Goal: Task Accomplishment & Management: Complete application form

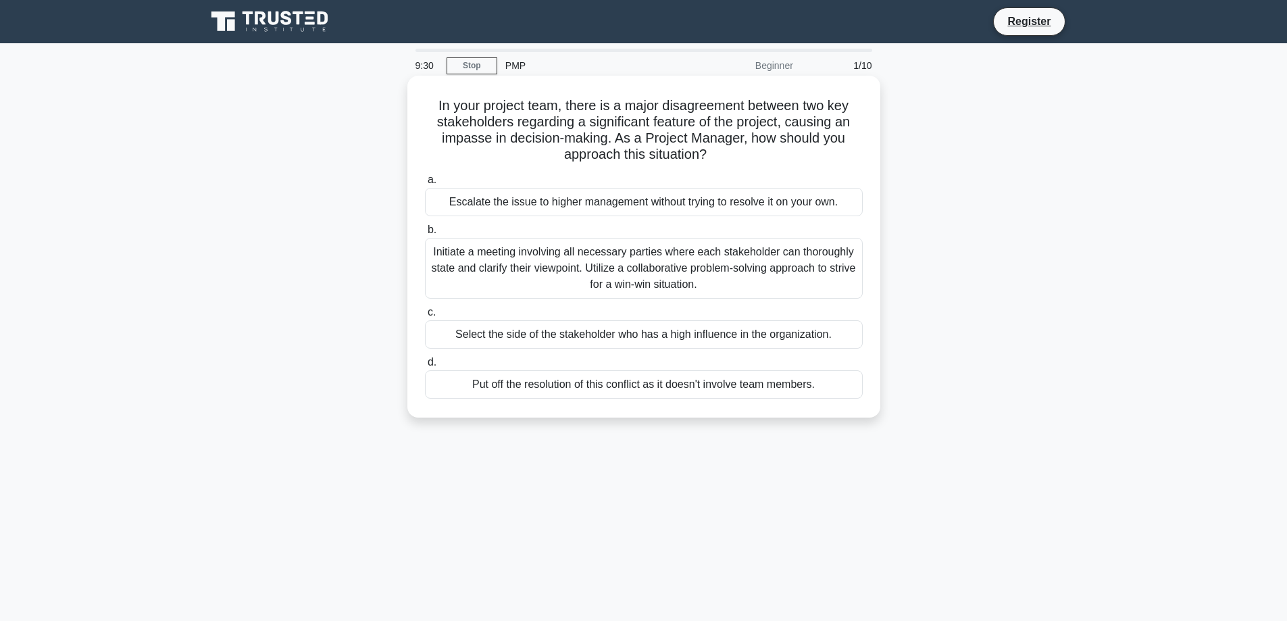
click at [645, 267] on div "Initiate a meeting involving all necessary parties where each stakeholder can t…" at bounding box center [644, 268] width 438 height 61
click at [425, 234] on input "b. Initiate a meeting involving all necessary parties where each stakeholder ca…" at bounding box center [425, 230] width 0 height 9
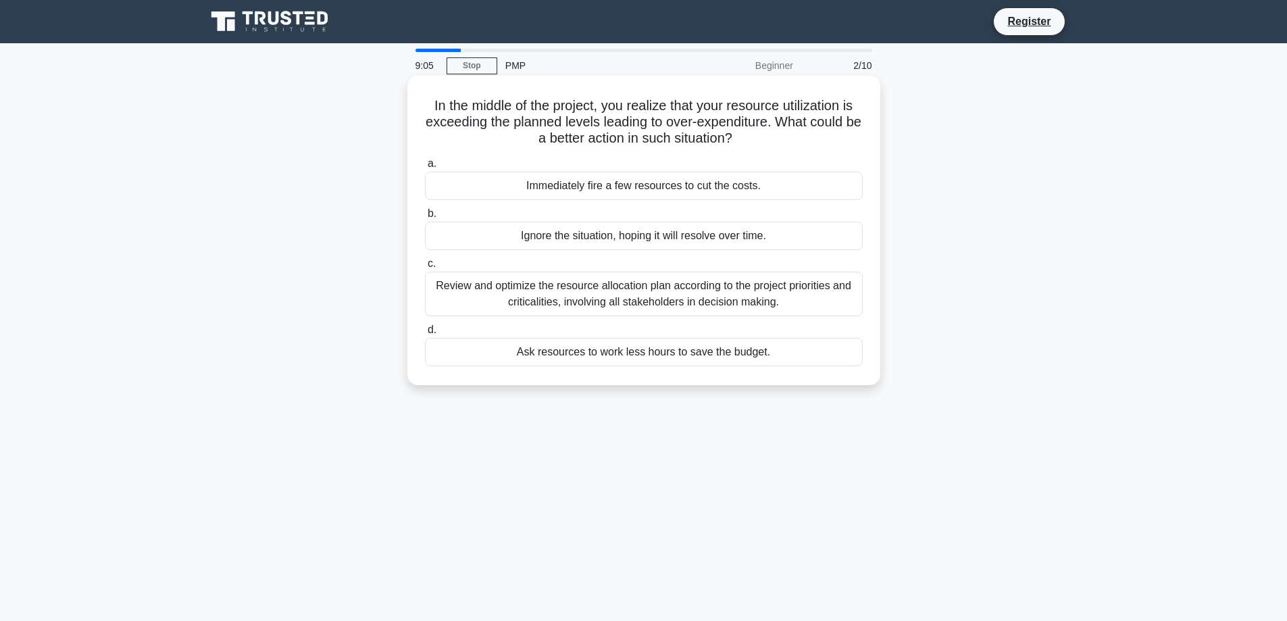
click at [640, 289] on div "Review and optimize the resource allocation plan according to the project prior…" at bounding box center [644, 294] width 438 height 45
click at [425, 268] on input "c. Review and optimize the resource allocation plan according to the project pr…" at bounding box center [425, 263] width 0 height 9
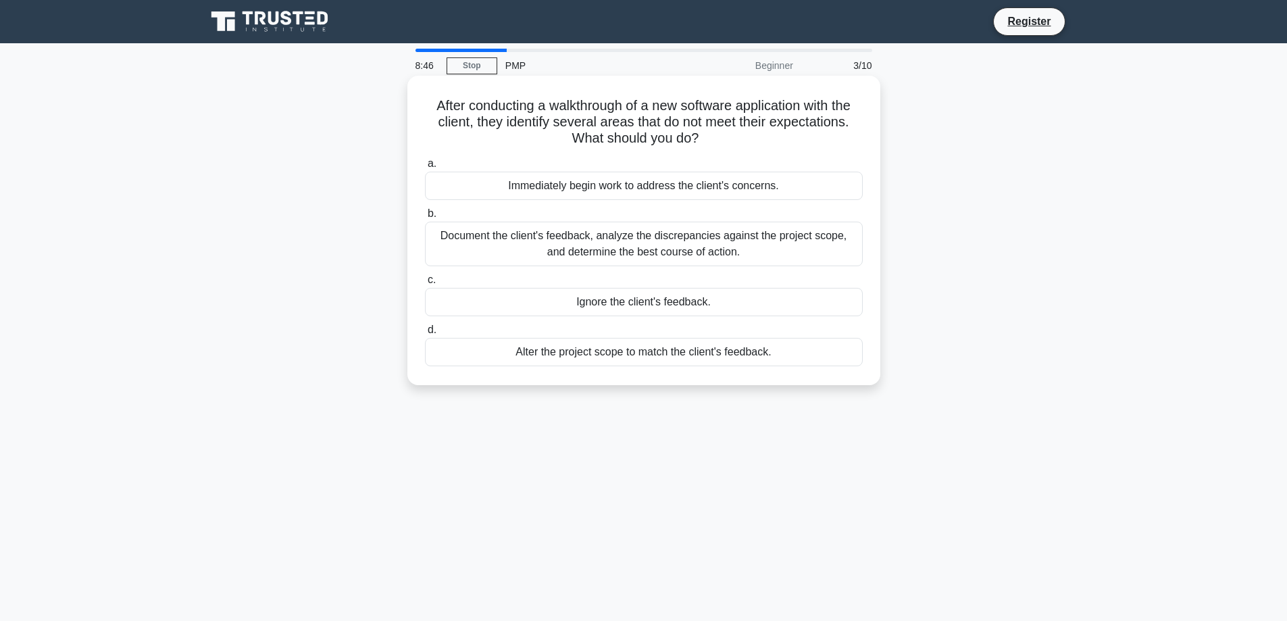
click at [623, 243] on div "Document the client's feedback, analyze the discrepancies against the project s…" at bounding box center [644, 244] width 438 height 45
click at [425, 218] on input "b. Document the client's feedback, analyze the discrepancies against the projec…" at bounding box center [425, 213] width 0 height 9
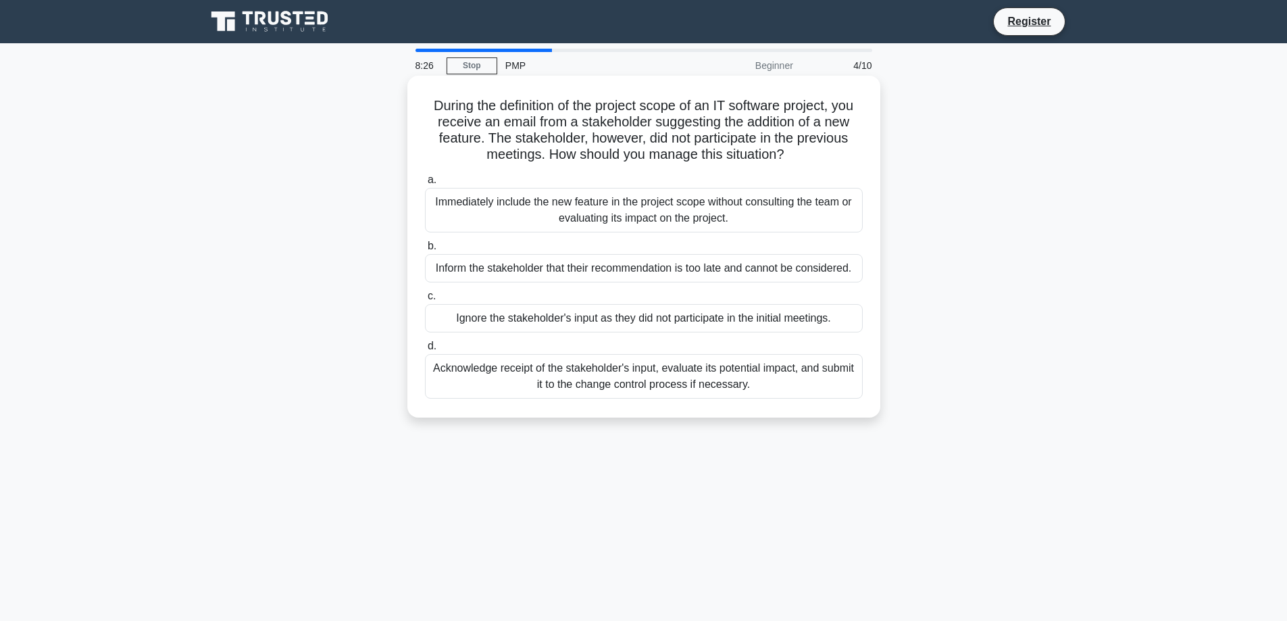
click at [663, 380] on div "Acknowledge receipt of the stakeholder's input, evaluate its potential impact, …" at bounding box center [644, 376] width 438 height 45
click at [425, 351] on input "d. Acknowledge receipt of the stakeholder's input, evaluate its potential impac…" at bounding box center [425, 346] width 0 height 9
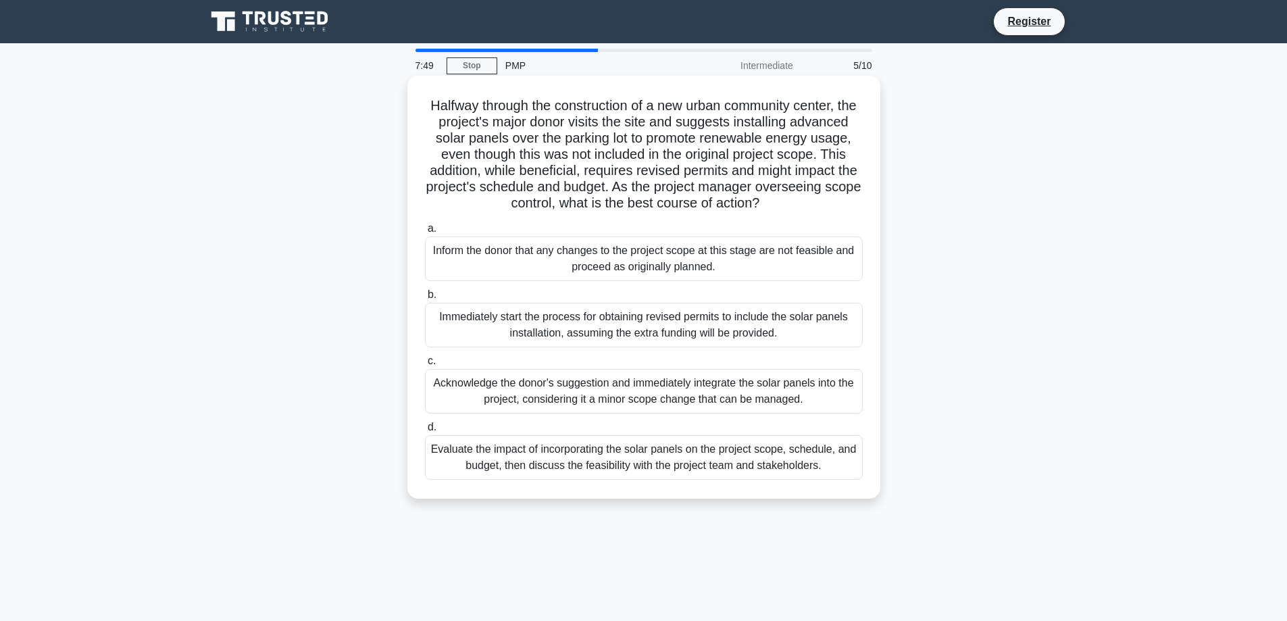
click at [661, 475] on div "Evaluate the impact of incorporating the solar panels on the project scope, sch…" at bounding box center [644, 457] width 438 height 45
click at [425, 432] on input "d. Evaluate the impact of incorporating the solar panels on the project scope, …" at bounding box center [425, 427] width 0 height 9
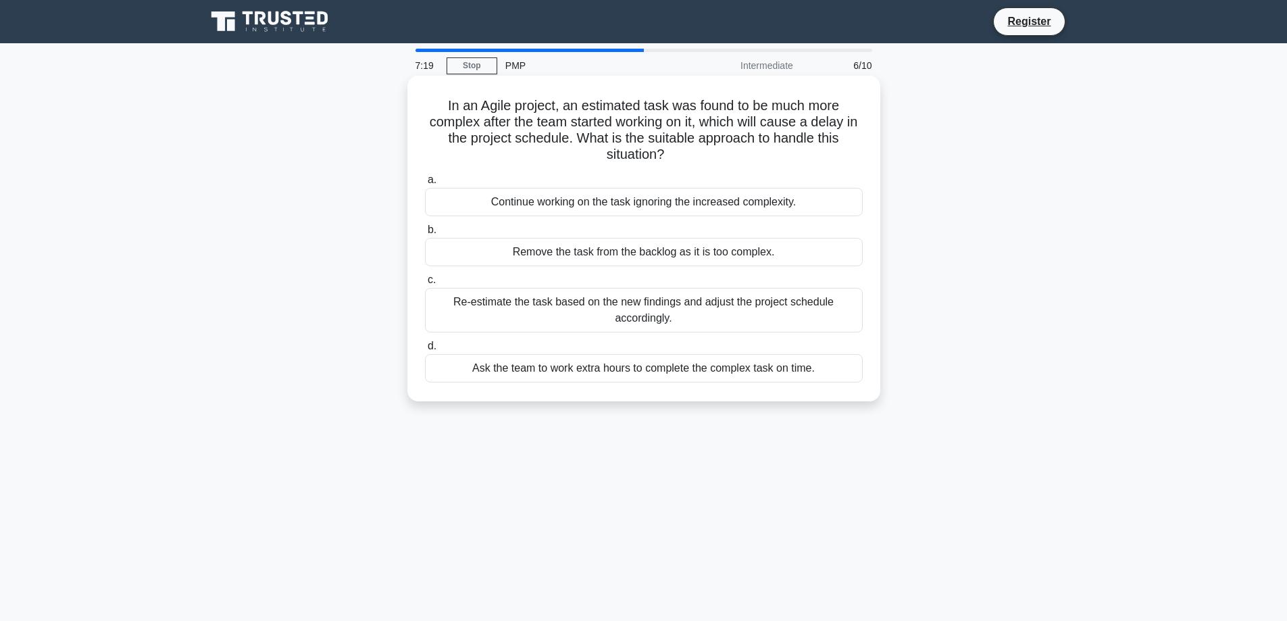
click at [647, 310] on div "Re-estimate the task based on the new findings and adjust the project schedule …" at bounding box center [644, 310] width 438 height 45
click at [425, 284] on input "c. Re-estimate the task based on the new findings and adjust the project schedu…" at bounding box center [425, 280] width 0 height 9
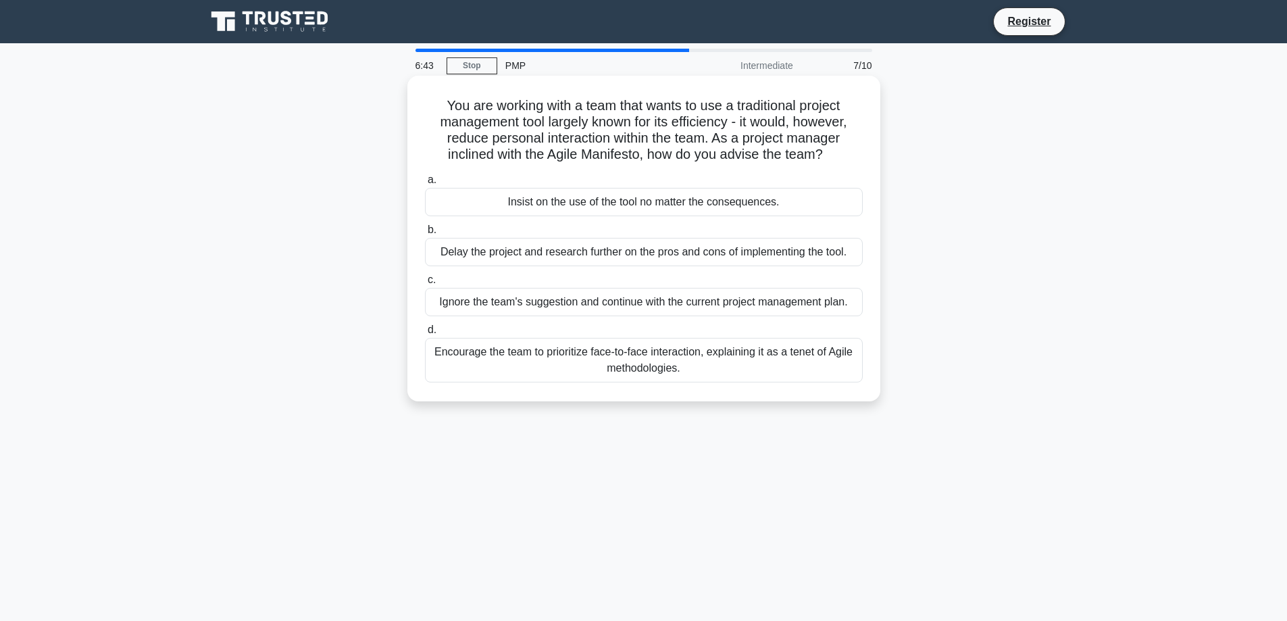
click at [648, 363] on div "Encourage the team to prioritize face-to-face interaction, explaining it as a t…" at bounding box center [644, 360] width 438 height 45
click at [425, 334] on input "d. Encourage the team to prioritize face-to-face interaction, explaining it as …" at bounding box center [425, 330] width 0 height 9
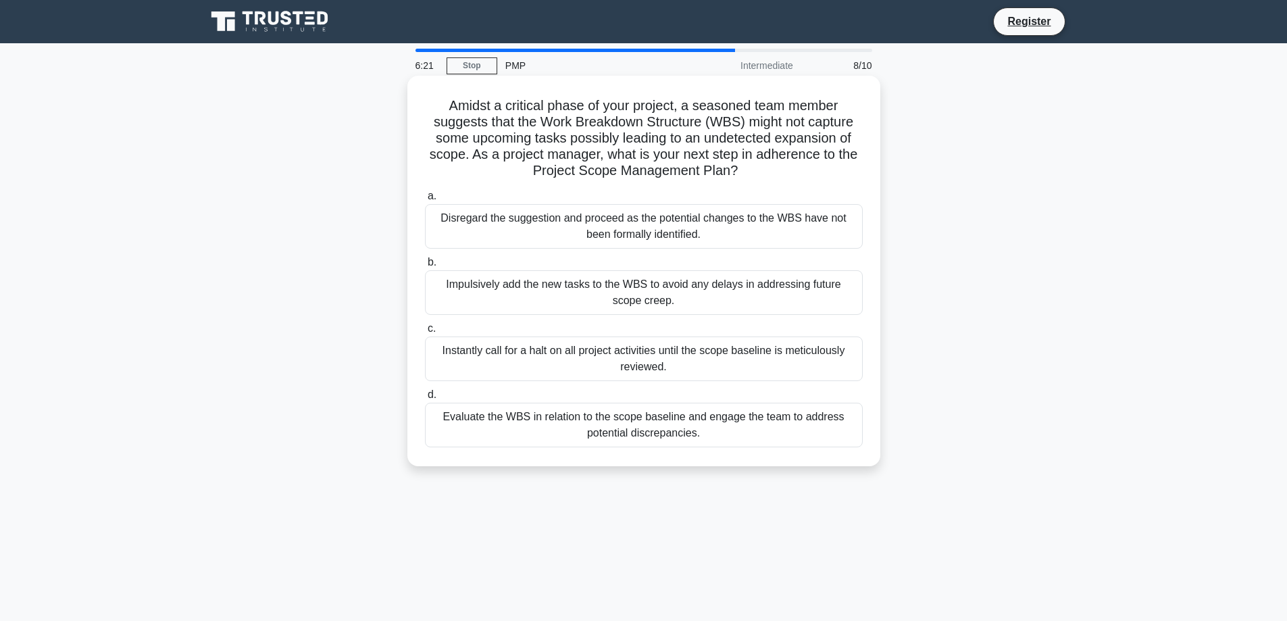
click at [674, 429] on div "Evaluate the WBS in relation to the scope baseline and engage the team to addre…" at bounding box center [644, 425] width 438 height 45
click at [425, 399] on input "d. Evaluate the WBS in relation to the scope baseline and engage the team to ad…" at bounding box center [425, 394] width 0 height 9
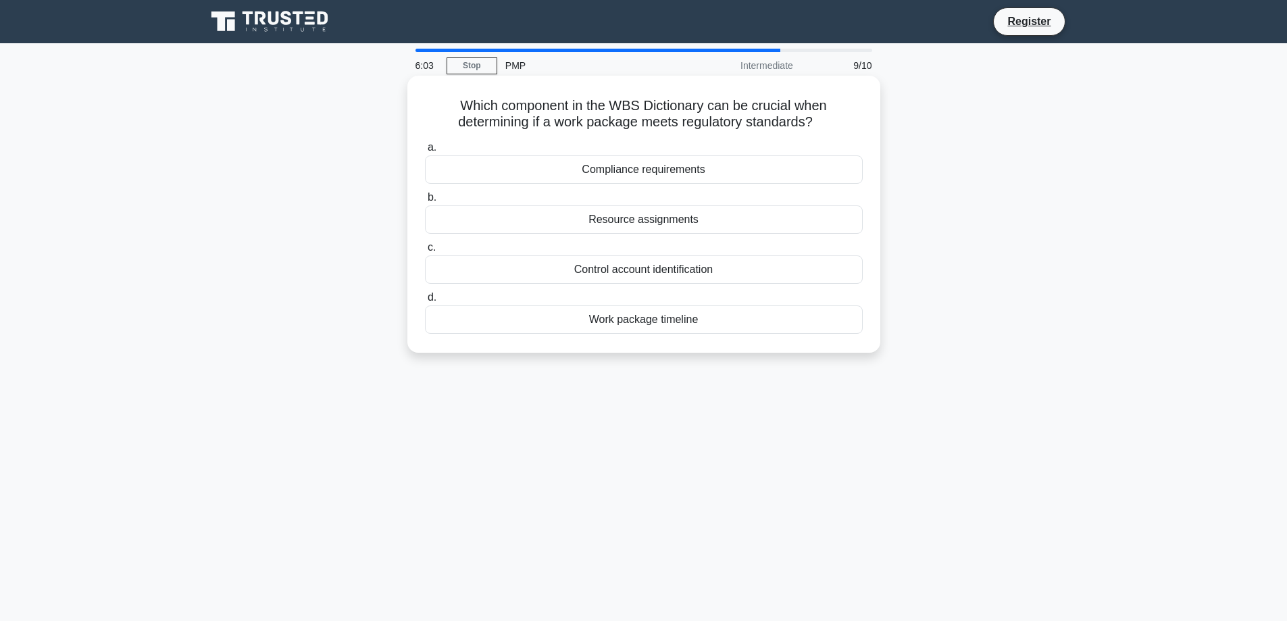
click at [702, 169] on div "Compliance requirements" at bounding box center [644, 169] width 438 height 28
click at [425, 152] on input "a. Compliance requirements" at bounding box center [425, 147] width 0 height 9
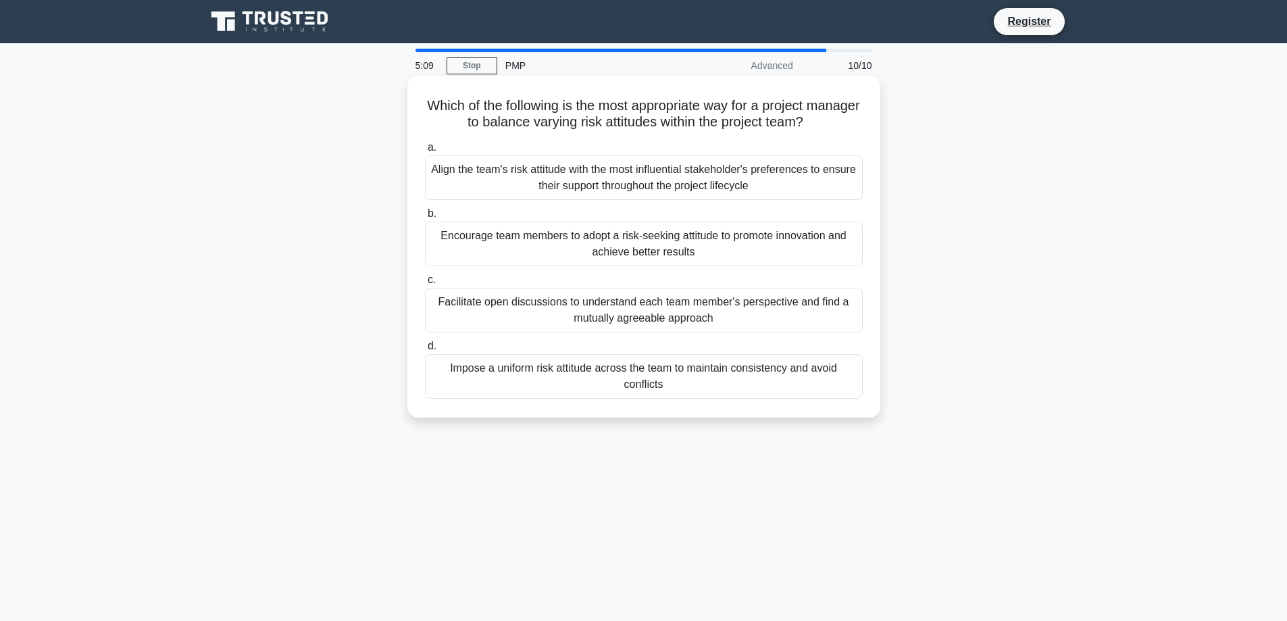
click at [765, 309] on div "Facilitate open discussions to understand each team member's perspective and fi…" at bounding box center [644, 310] width 438 height 45
click at [425, 284] on input "c. Facilitate open discussions to understand each team member's perspective and…" at bounding box center [425, 280] width 0 height 9
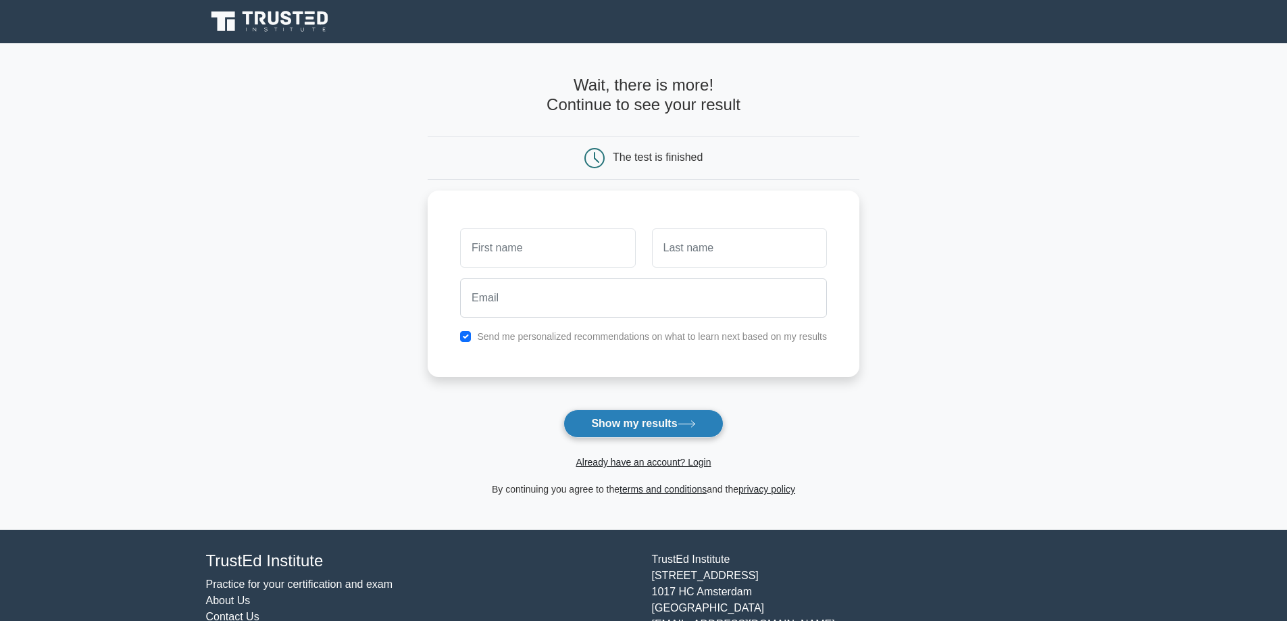
click at [636, 421] on button "Show my results" at bounding box center [642, 423] width 159 height 28
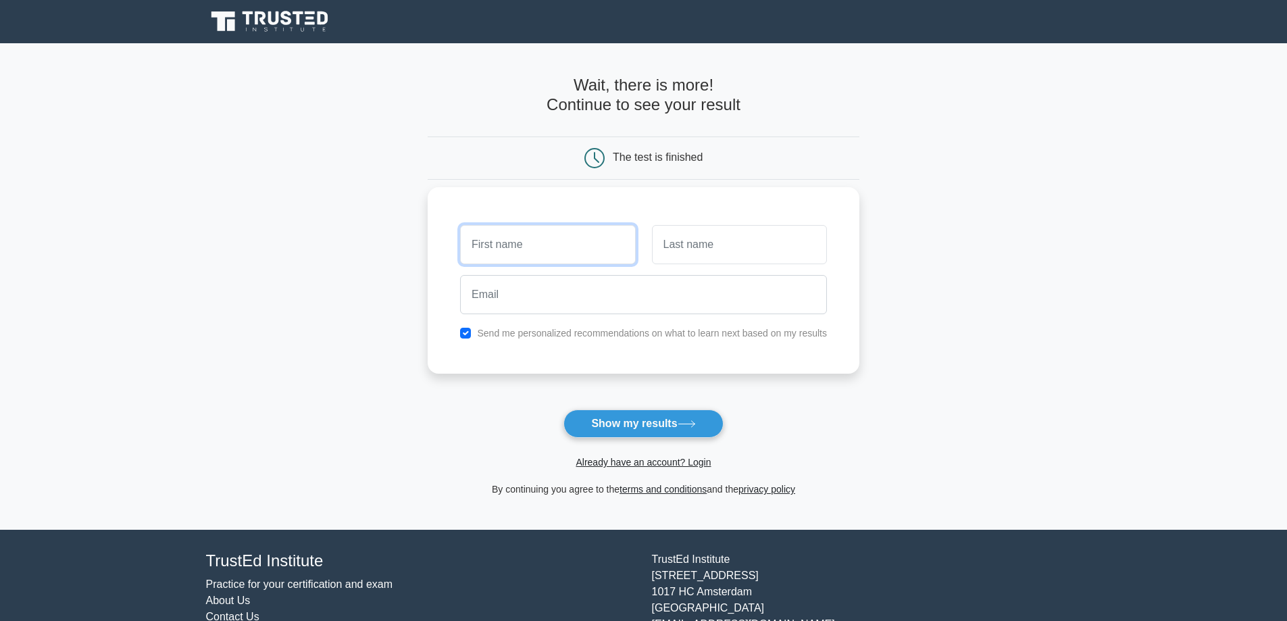
click at [565, 249] on input "text" at bounding box center [547, 244] width 175 height 39
type input "Hennie"
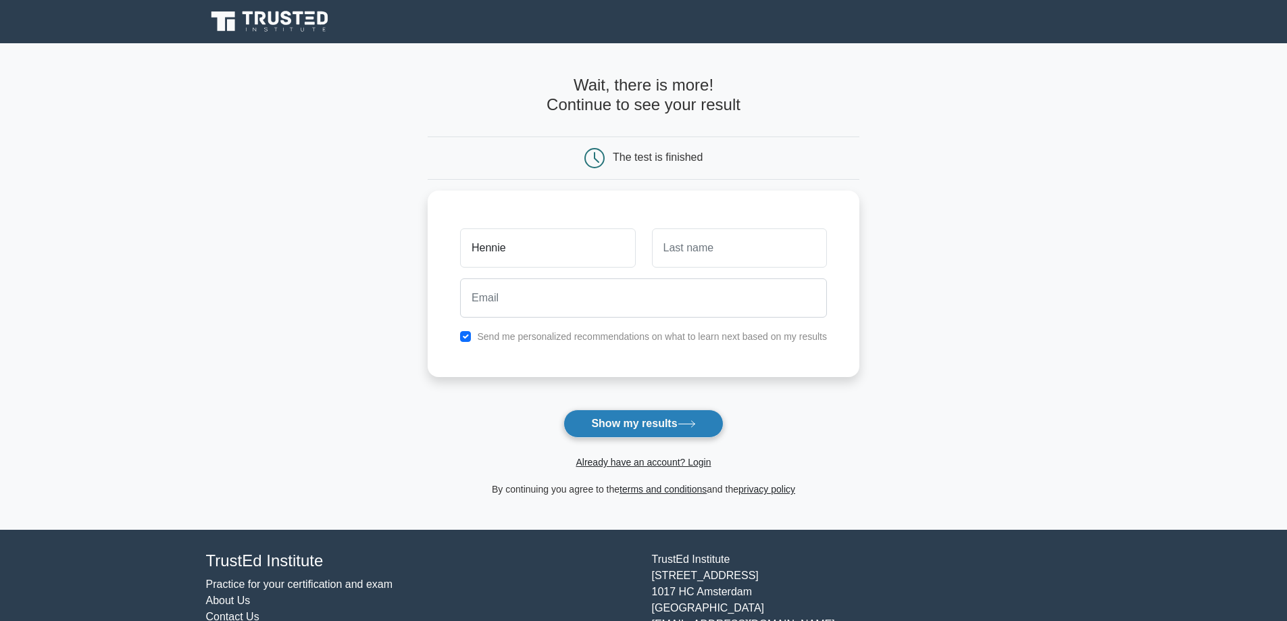
click at [638, 425] on button "Show my results" at bounding box center [642, 423] width 159 height 28
click at [966, 266] on main "Wait, there is more! Continue to see your result The test is finished Hennie" at bounding box center [643, 286] width 1287 height 486
